Goal: Information Seeking & Learning: Find specific page/section

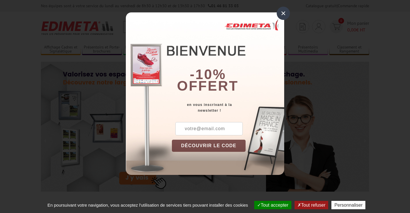
click at [283, 14] on div "×" at bounding box center [283, 13] width 13 height 13
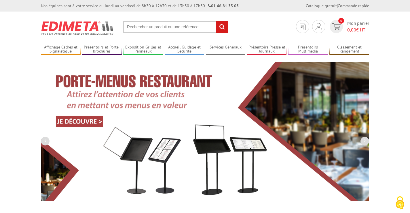
click at [147, 27] on input "text" at bounding box center [175, 27] width 105 height 12
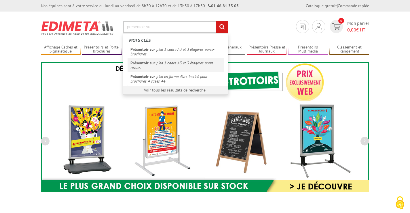
type input "presentoir su"
click at [151, 64] on em "Présentoir su" at bounding box center [141, 62] width 23 height 5
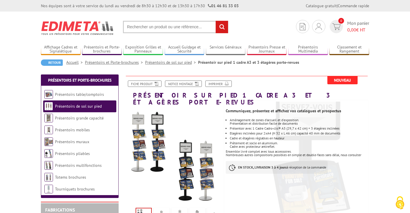
click at [145, 26] on input "text" at bounding box center [175, 27] width 105 height 12
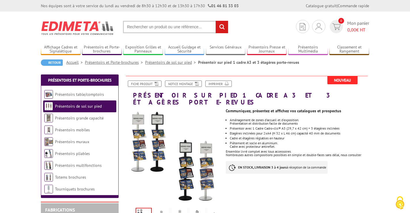
paste input "214034"
type input "214034"
click at [216, 21] on input "rechercher" at bounding box center [222, 27] width 12 height 12
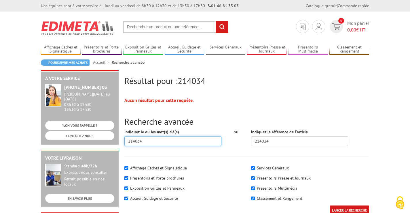
click at [152, 140] on input "214034" at bounding box center [172, 141] width 97 height 10
click at [135, 27] on input "text" at bounding box center [175, 27] width 105 height 12
click at [222, 26] on input "rechercher" at bounding box center [222, 27] width 12 height 12
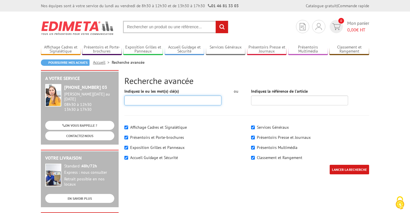
click at [143, 99] on input "Indiquez le ou les mot(s) clé(s)" at bounding box center [172, 100] width 97 height 10
type input "214034NR"
click at [330, 164] on input "LANCER LA RECHERCHE" at bounding box center [349, 169] width 39 height 10
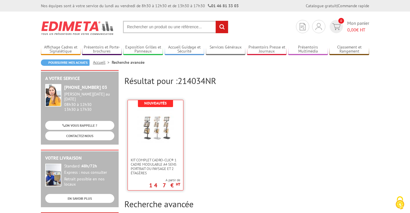
click at [158, 129] on img at bounding box center [155, 127] width 37 height 37
